Goal: Find specific page/section: Find specific page/section

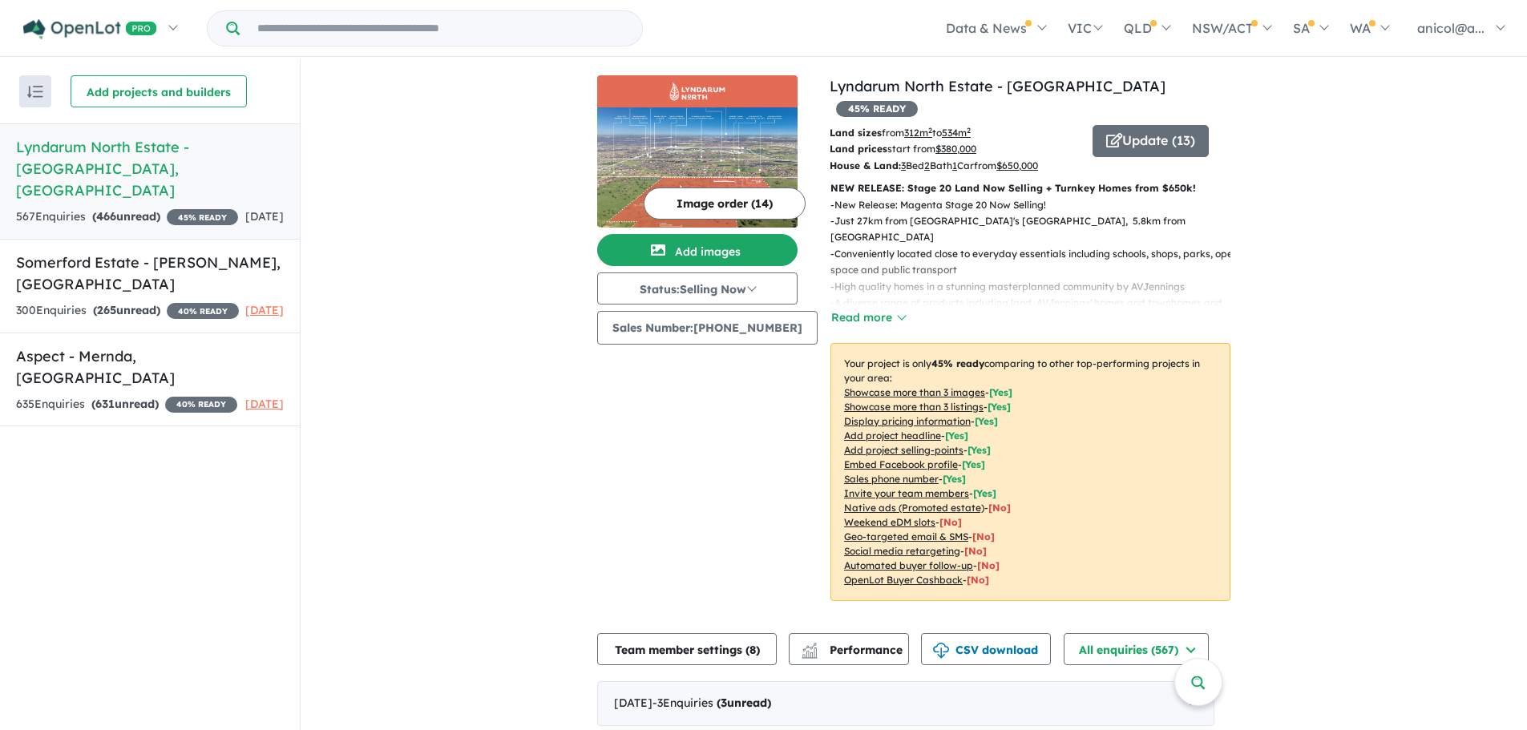
click at [677, 337] on button "Sales Number: [PHONE_NUMBER]" at bounding box center [707, 328] width 220 height 34
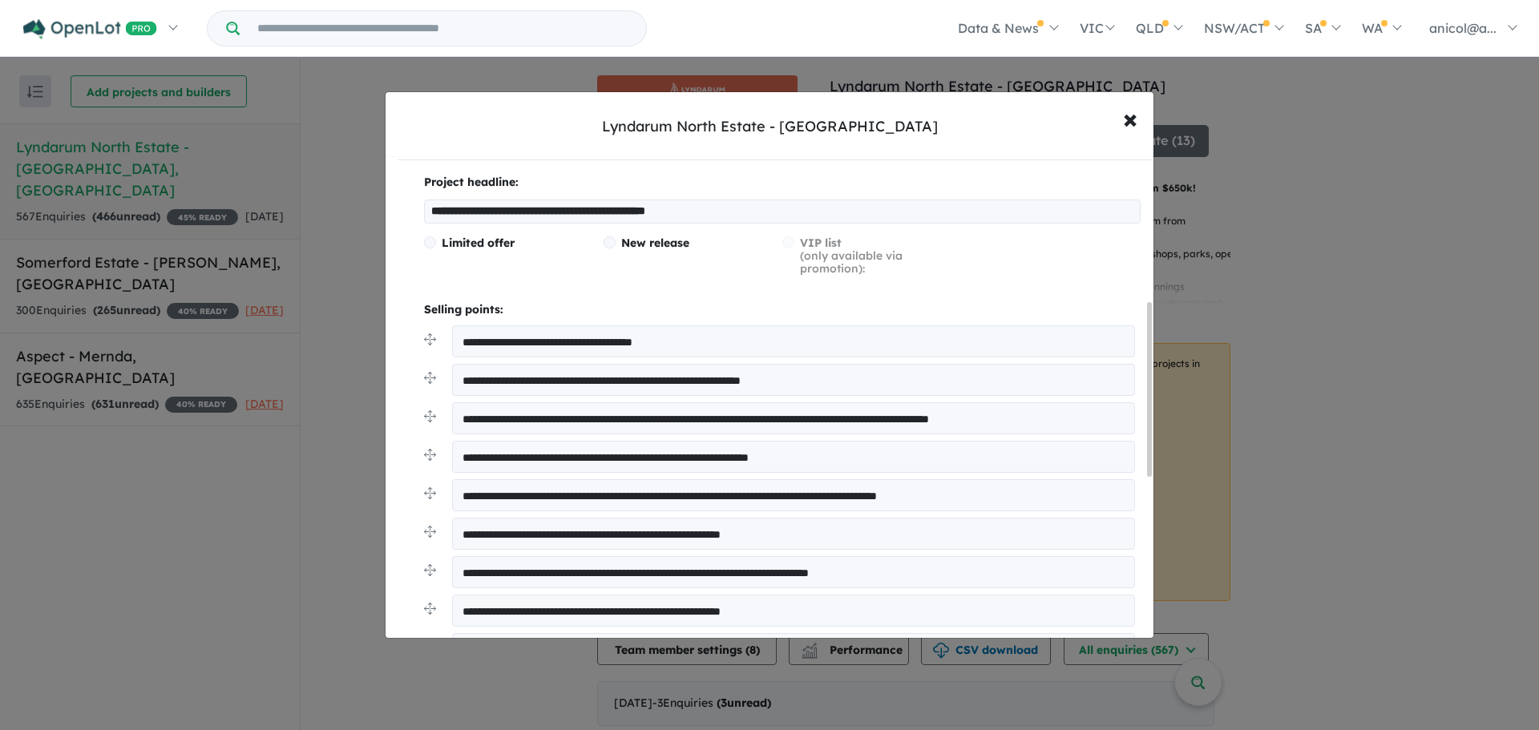
scroll to position [80, 0]
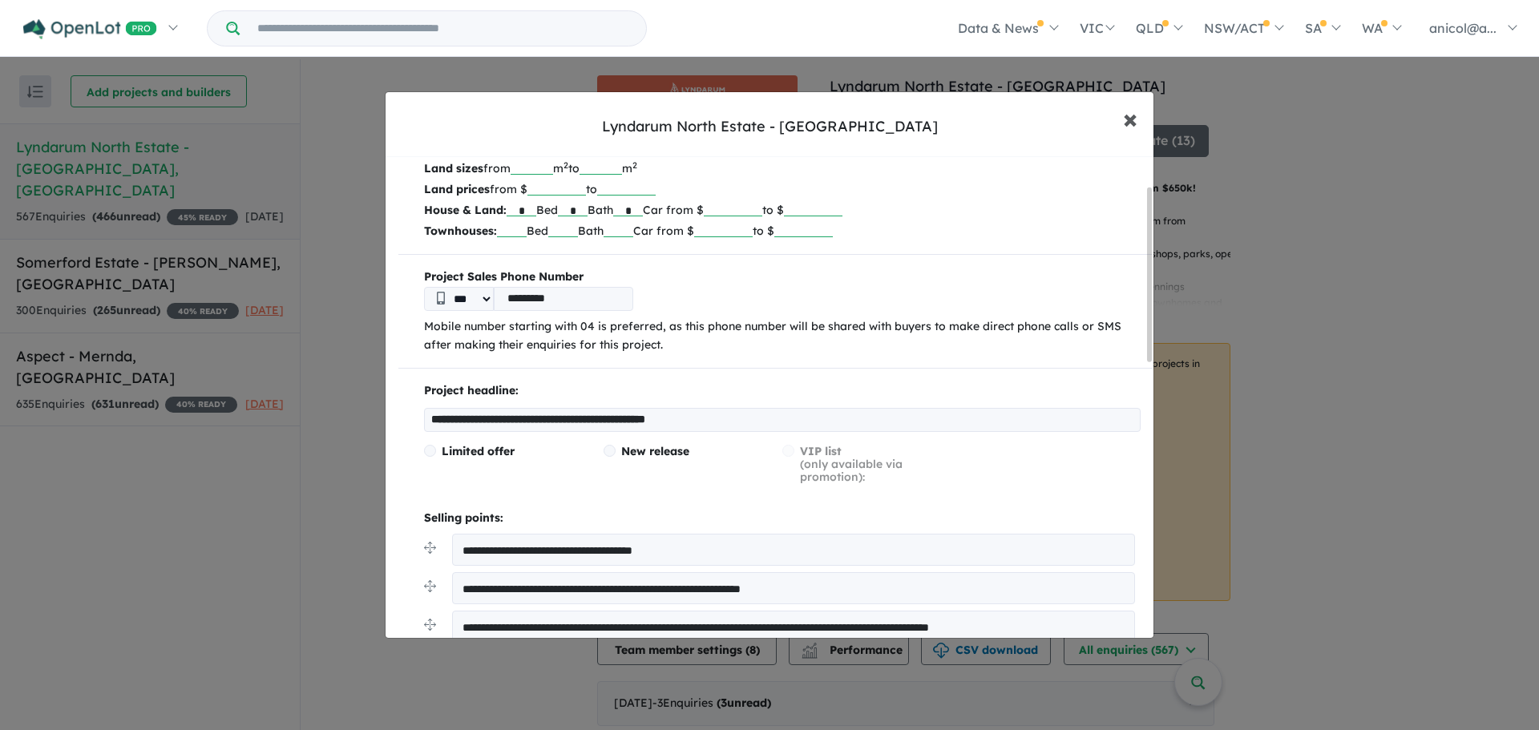
click at [1130, 123] on span "×" at bounding box center [1130, 118] width 14 height 34
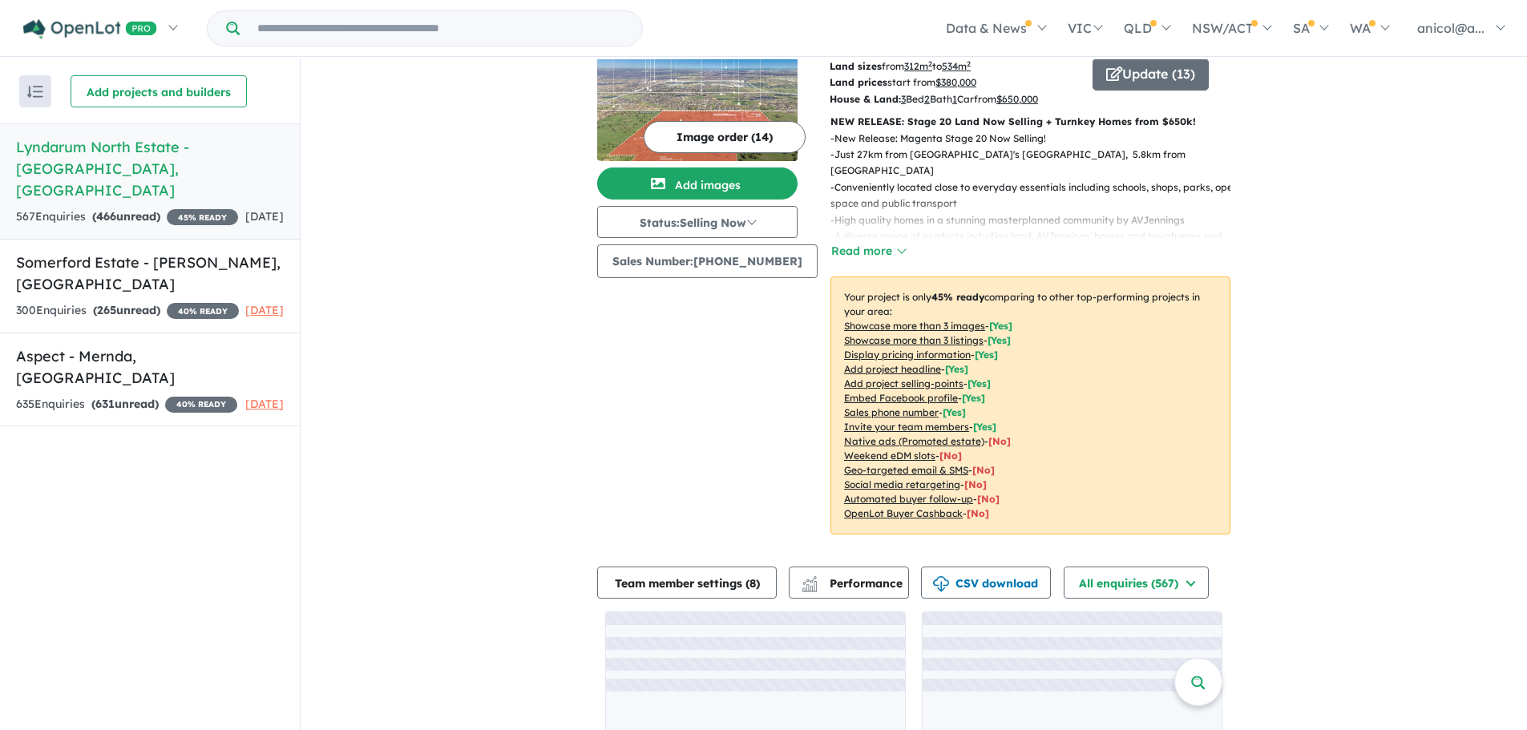
scroll to position [121, 0]
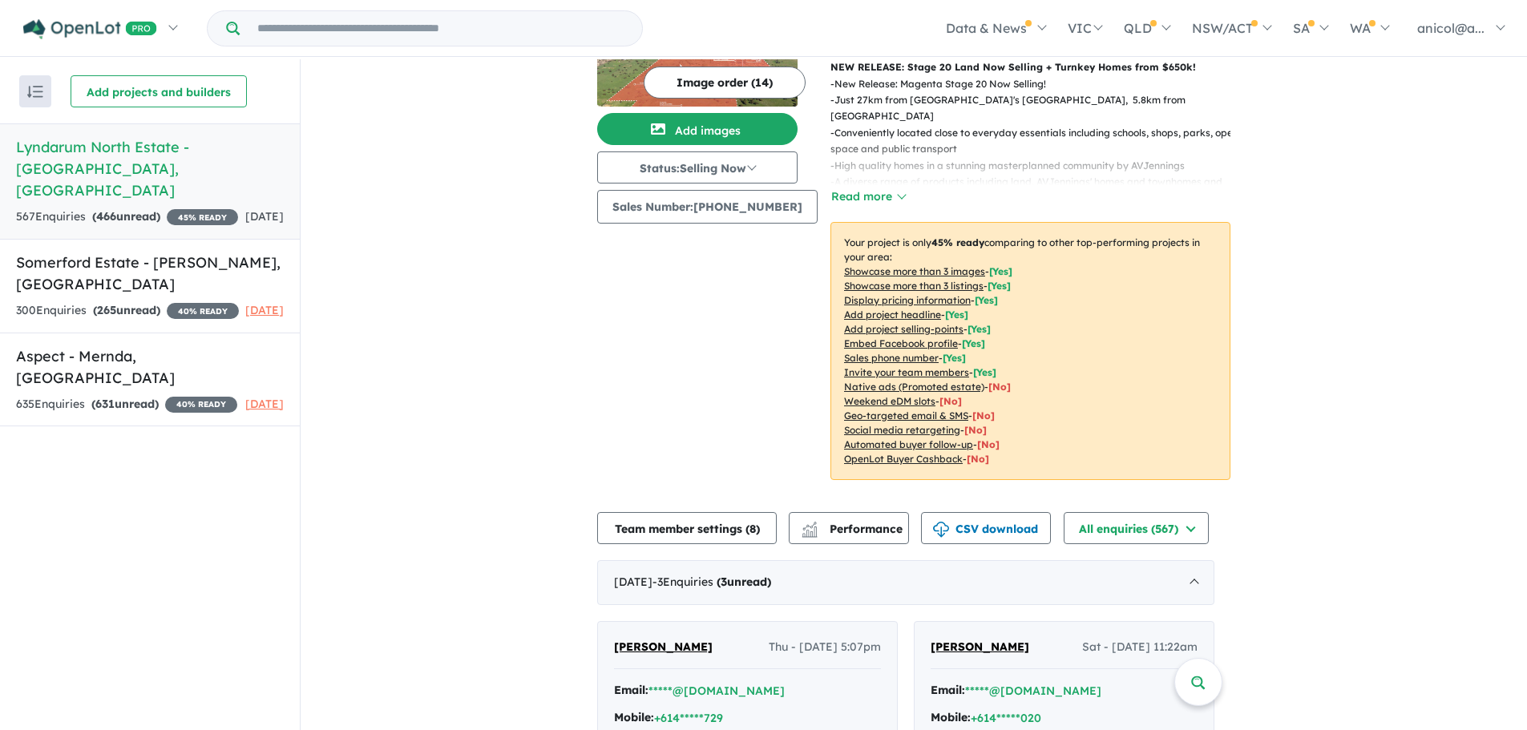
click at [80, 252] on h5 "Somerford Estate - [PERSON_NAME][GEOGRAPHIC_DATA] , [GEOGRAPHIC_DATA]" at bounding box center [150, 273] width 268 height 43
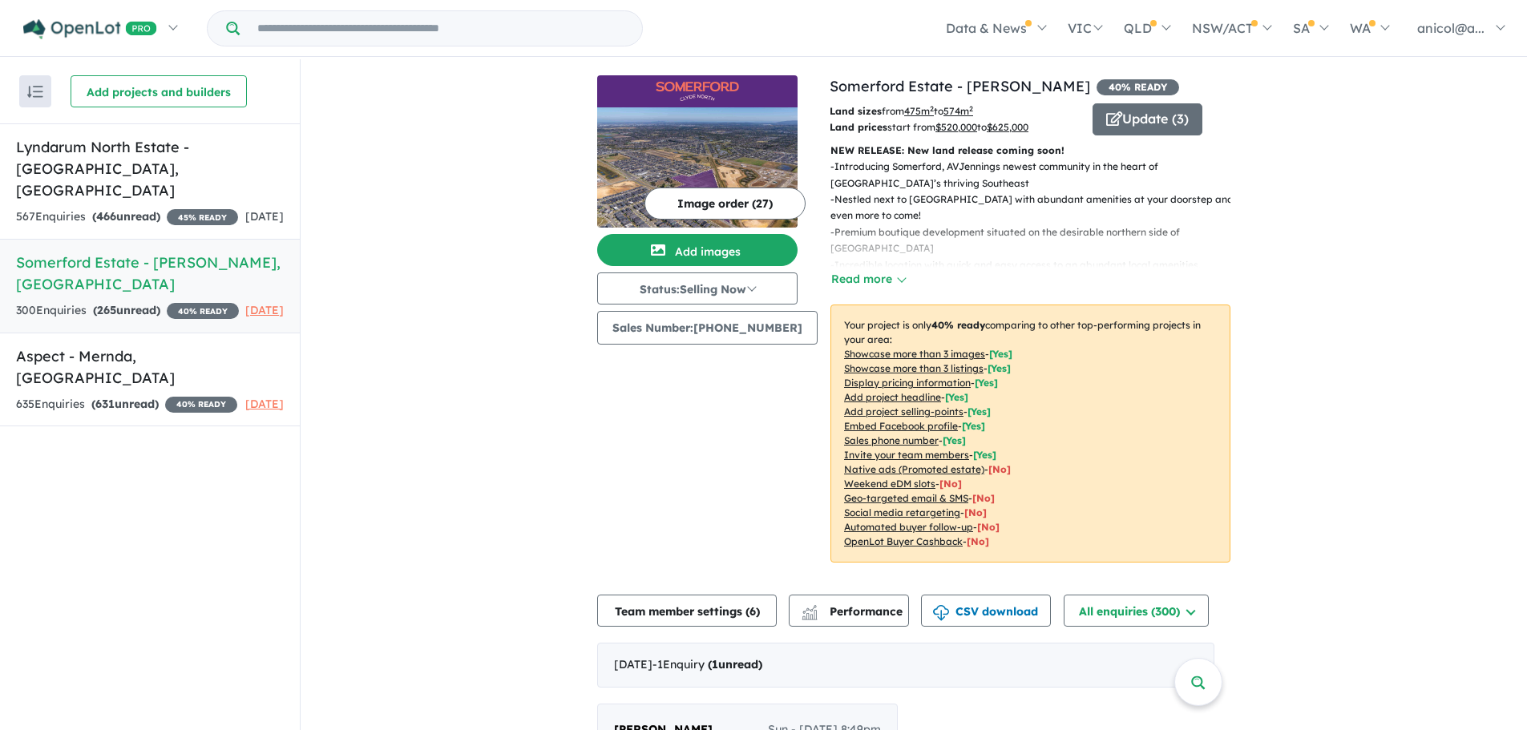
click at [95, 397] on strong "( 631 unread)" at bounding box center [124, 404] width 67 height 14
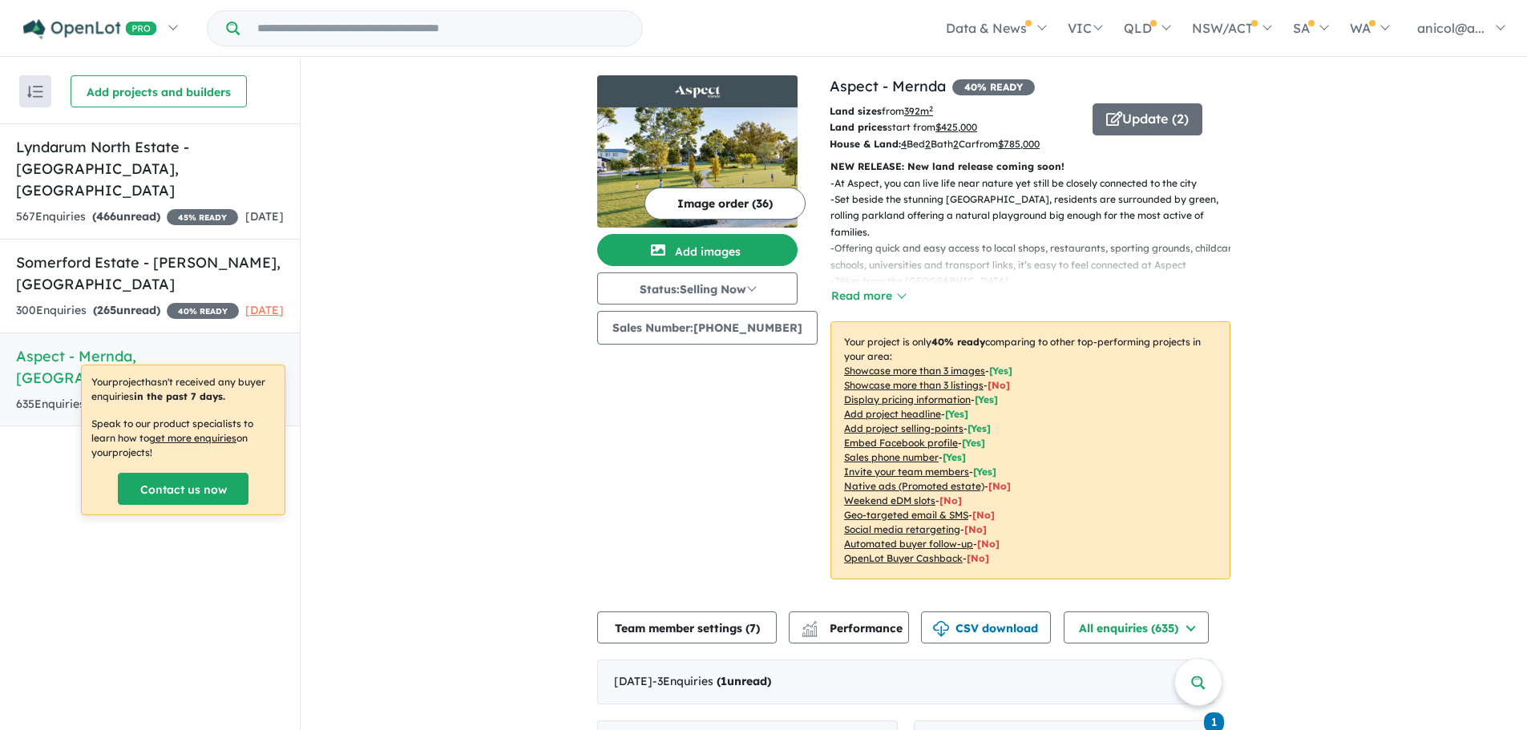
click at [760, 450] on div "Image order ( 36 ) Add images Status: Selling Now In Planning Coming Soon Selli…" at bounding box center [713, 337] width 232 height 524
